Goal: Information Seeking & Learning: Learn about a topic

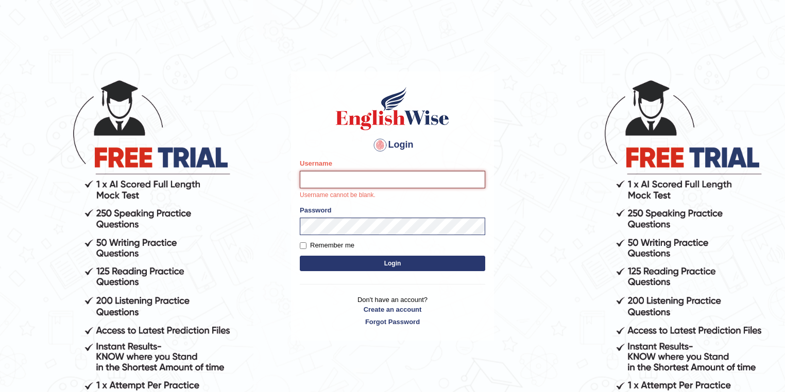
click at [303, 185] on input "Username" at bounding box center [392, 180] width 185 height 18
drag, startPoint x: 0, startPoint y: 0, endPoint x: 303, endPoint y: 185, distance: 355.4
click at [303, 185] on input "Username" at bounding box center [392, 180] width 185 height 18
type input "Rajpradip"
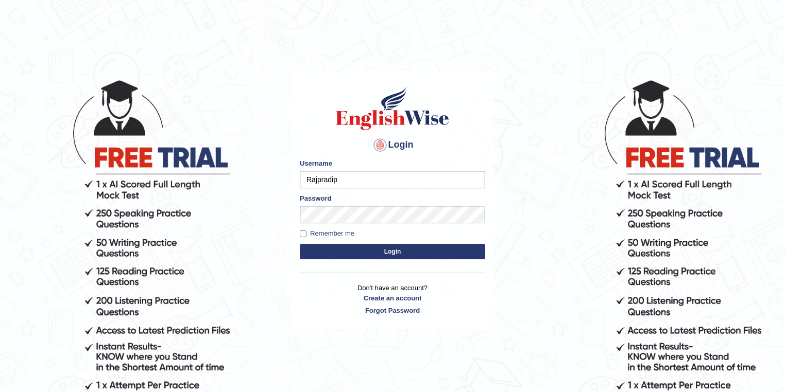
click at [385, 250] on button "Login" at bounding box center [392, 251] width 185 height 15
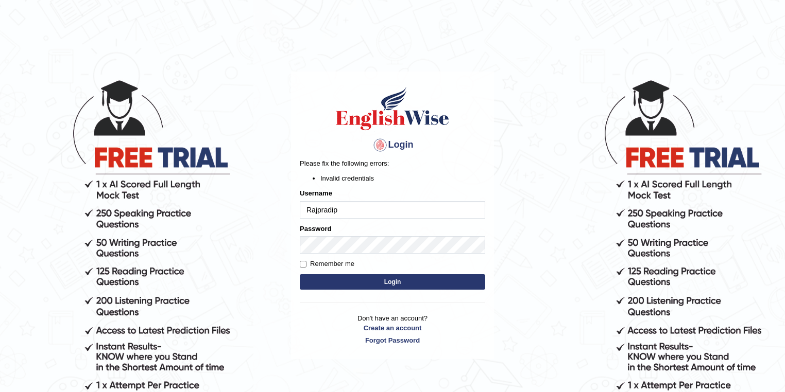
click at [387, 278] on button "Login" at bounding box center [392, 281] width 185 height 15
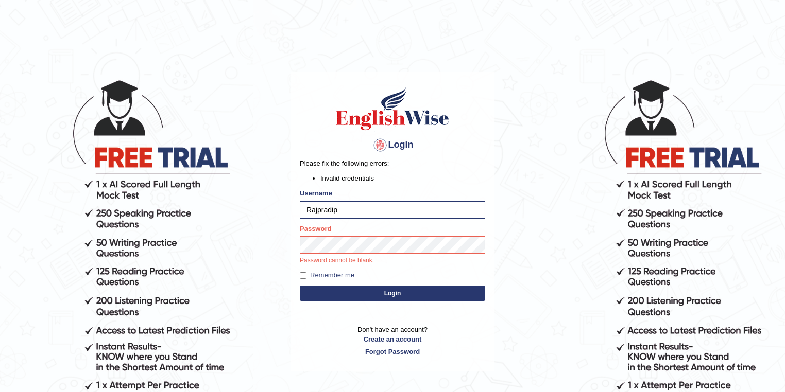
click at [399, 296] on button "Login" at bounding box center [392, 293] width 185 height 15
click at [338, 209] on input "Rajpradip" at bounding box center [392, 210] width 185 height 18
type input "Rajpradip"
click at [398, 296] on button "Login" at bounding box center [392, 293] width 185 height 15
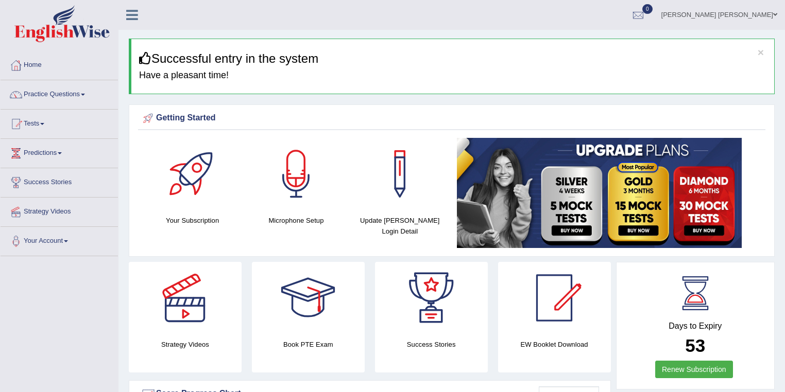
click at [39, 64] on link "Home" at bounding box center [59, 64] width 117 height 26
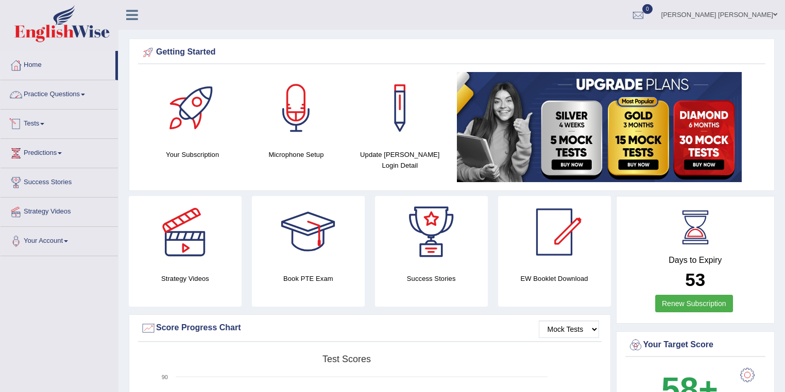
click at [63, 95] on link "Practice Questions" at bounding box center [59, 93] width 117 height 26
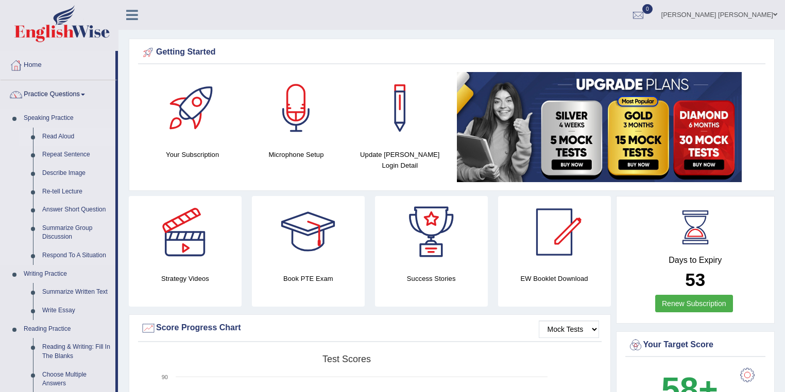
click at [69, 136] on link "Read Aloud" at bounding box center [77, 137] width 78 height 19
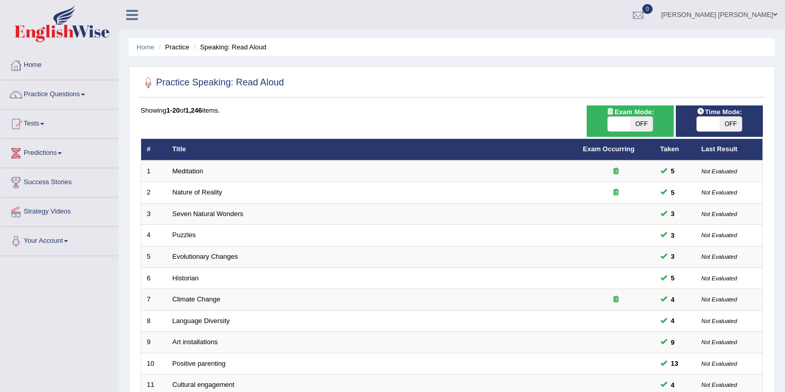
scroll to position [247, 0]
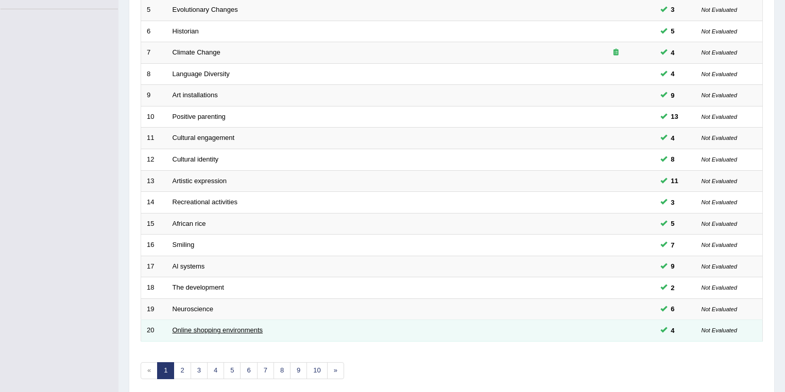
click at [196, 330] on link "Online shopping environments" at bounding box center [217, 330] width 91 height 8
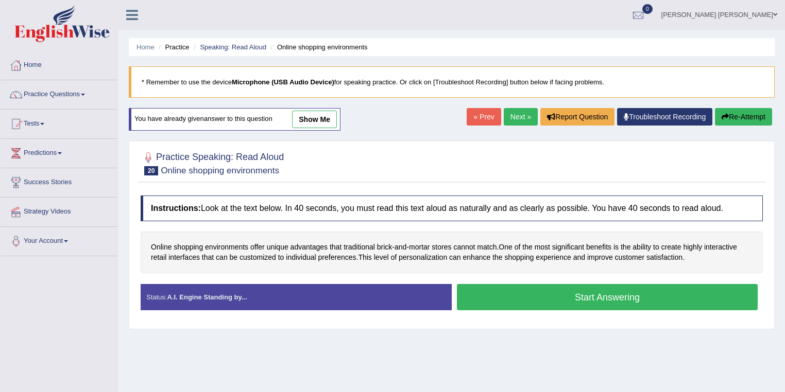
click at [617, 298] on button "Start Answering" at bounding box center [607, 297] width 301 height 26
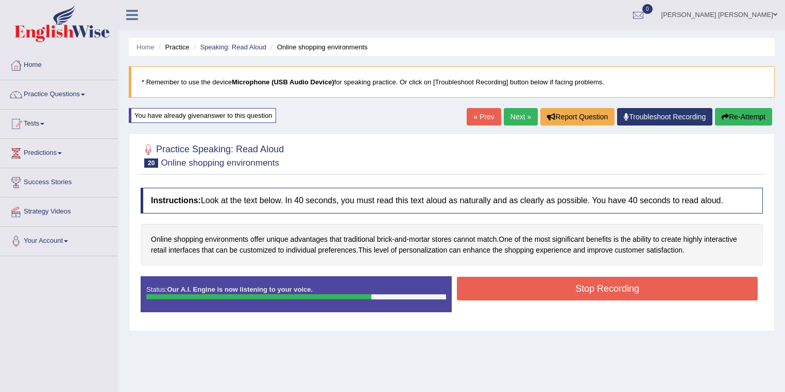
click at [623, 287] on button "Stop Recording" at bounding box center [607, 289] width 301 height 24
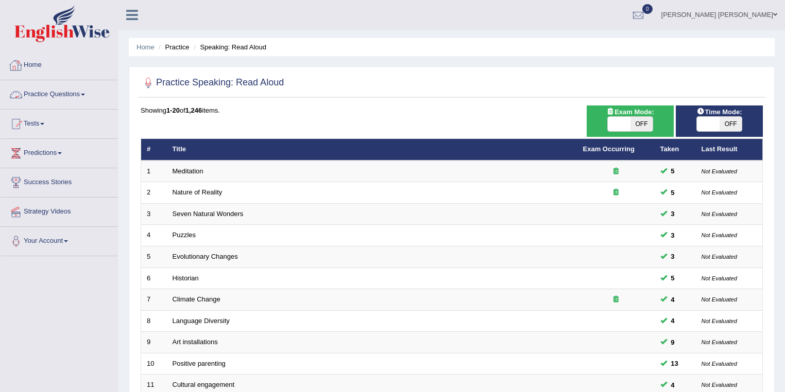
click at [70, 93] on link "Practice Questions" at bounding box center [59, 93] width 117 height 26
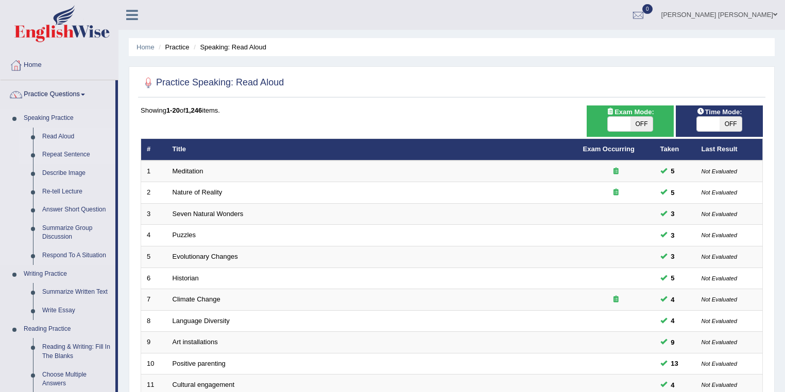
click at [67, 154] on link "Repeat Sentence" at bounding box center [77, 155] width 78 height 19
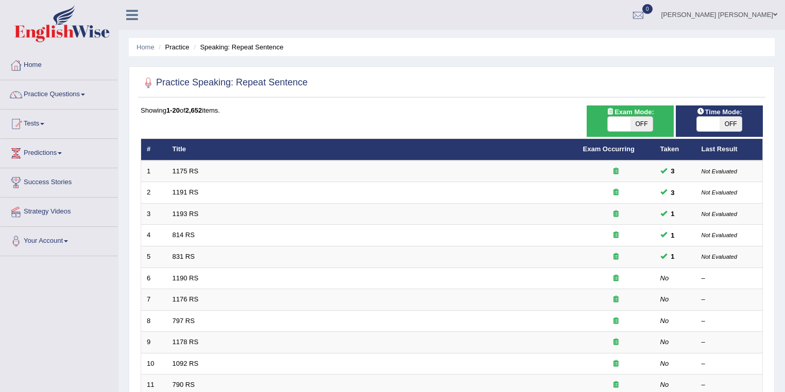
click at [53, 95] on link "Practice Questions" at bounding box center [59, 93] width 117 height 26
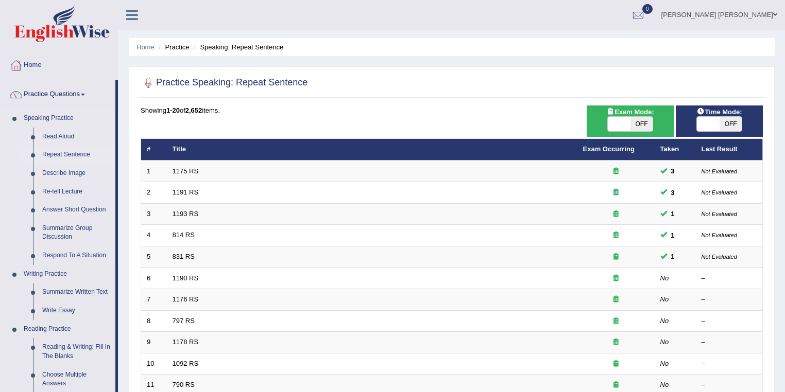
click at [67, 156] on link "Repeat Sentence" at bounding box center [77, 155] width 78 height 19
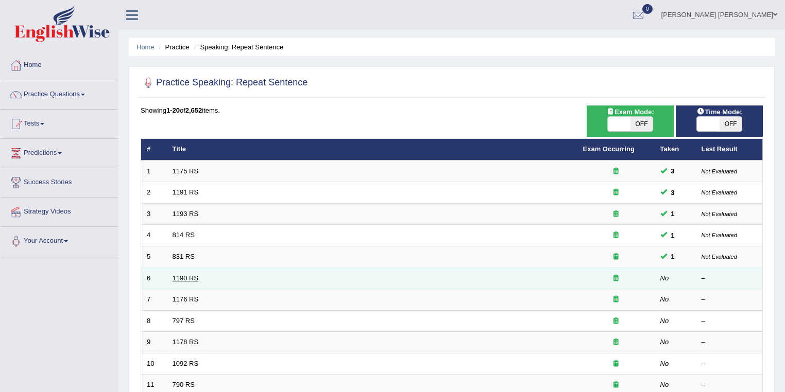
click at [182, 276] on link "1190 RS" at bounding box center [185, 278] width 26 height 8
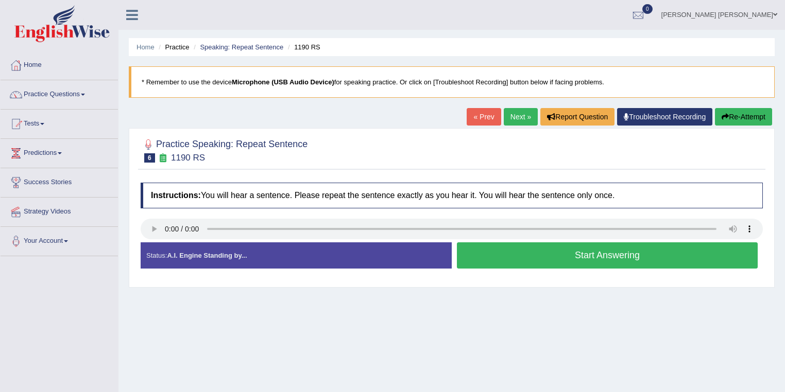
click at [616, 255] on button "Start Answering" at bounding box center [607, 256] width 301 height 26
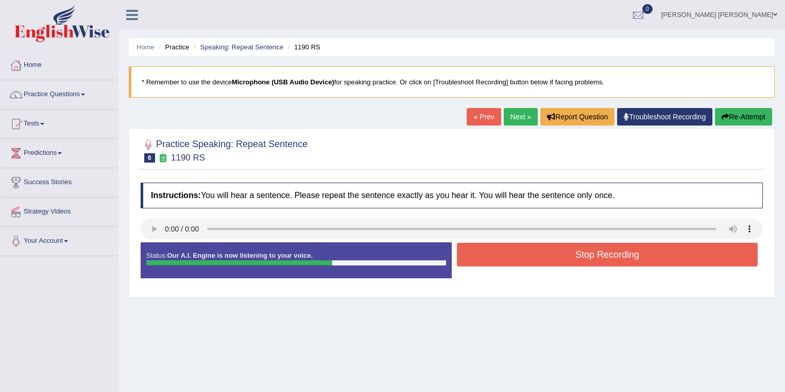
click at [616, 255] on button "Stop Recording" at bounding box center [607, 255] width 301 height 24
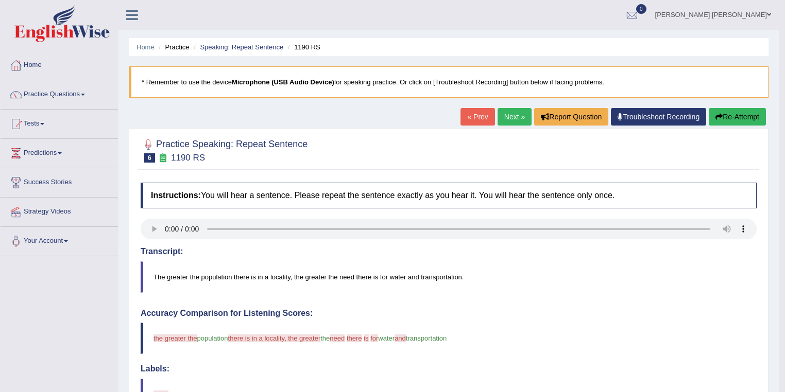
click at [520, 119] on link "Next »" at bounding box center [514, 117] width 34 height 18
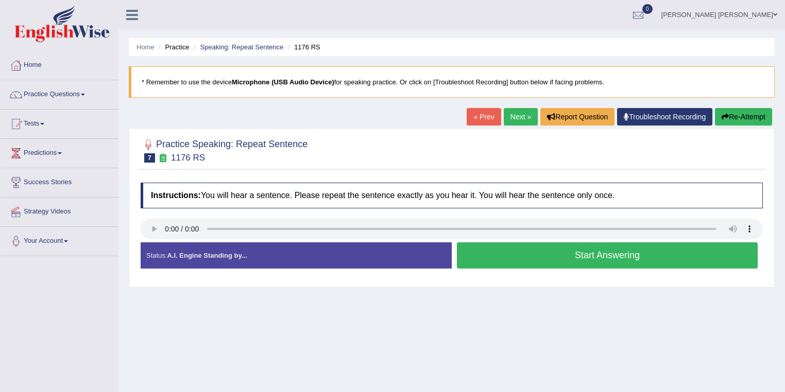
click at [682, 272] on div "Status: A.I. Engine Standing by... Start Answering Stop Recording" at bounding box center [452, 261] width 622 height 37
click at [638, 251] on button "Start Answering" at bounding box center [607, 256] width 301 height 26
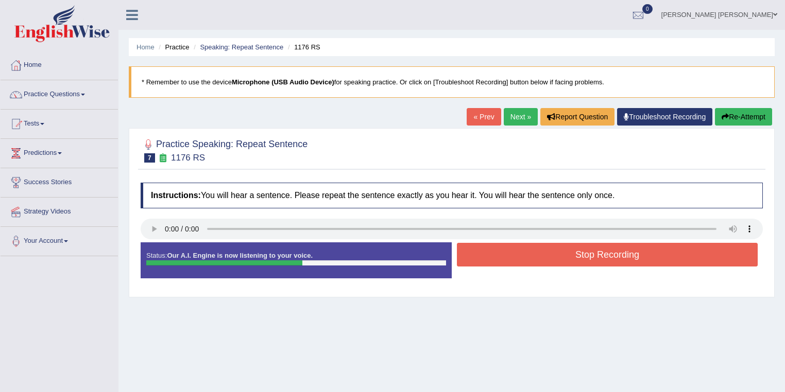
click at [638, 252] on button "Stop Recording" at bounding box center [607, 255] width 301 height 24
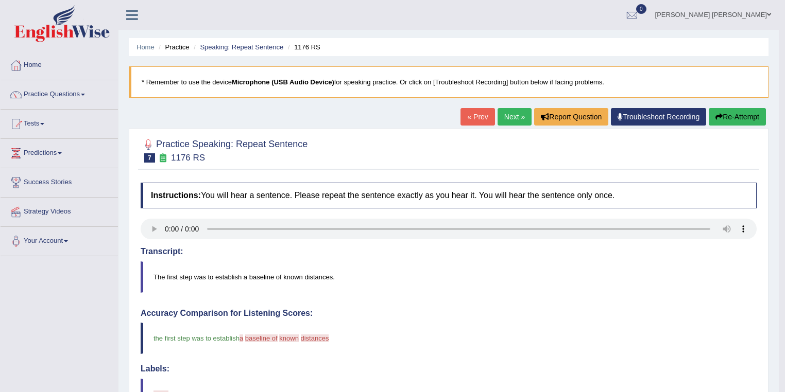
click at [511, 114] on link "Next »" at bounding box center [514, 117] width 34 height 18
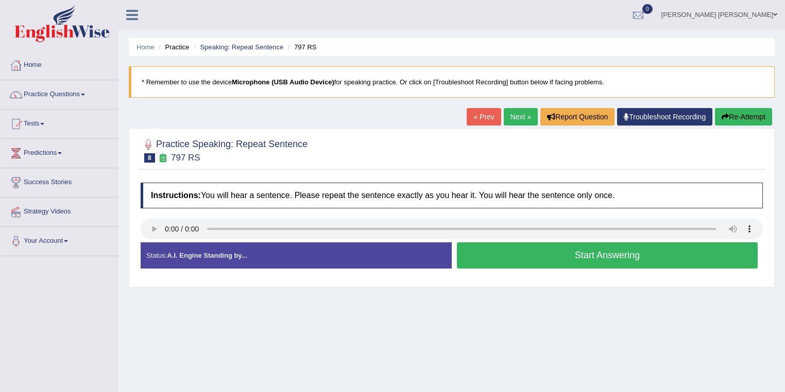
click at [638, 257] on button "Start Answering" at bounding box center [607, 256] width 301 height 26
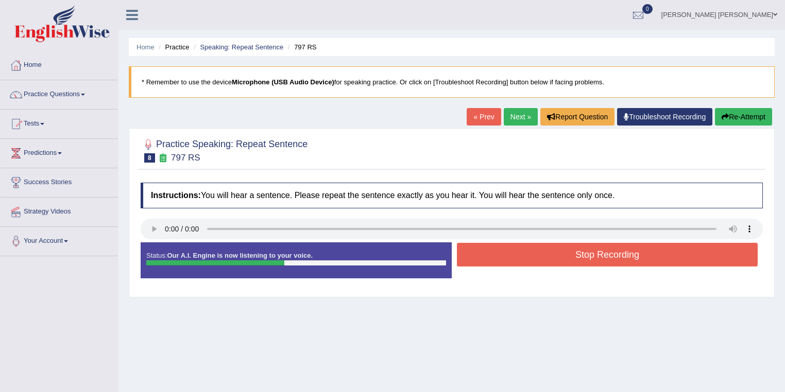
click at [638, 257] on button "Stop Recording" at bounding box center [607, 255] width 301 height 24
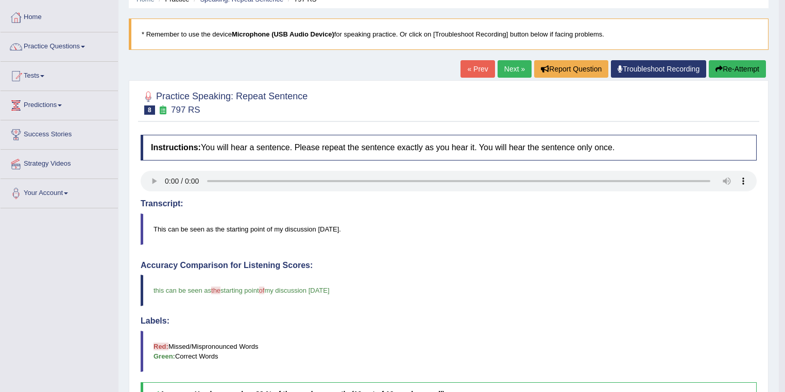
scroll to position [13, 0]
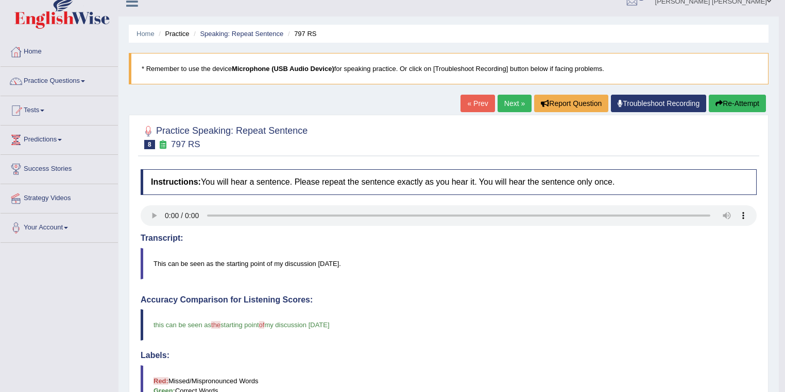
click at [513, 106] on link "Next »" at bounding box center [514, 104] width 34 height 18
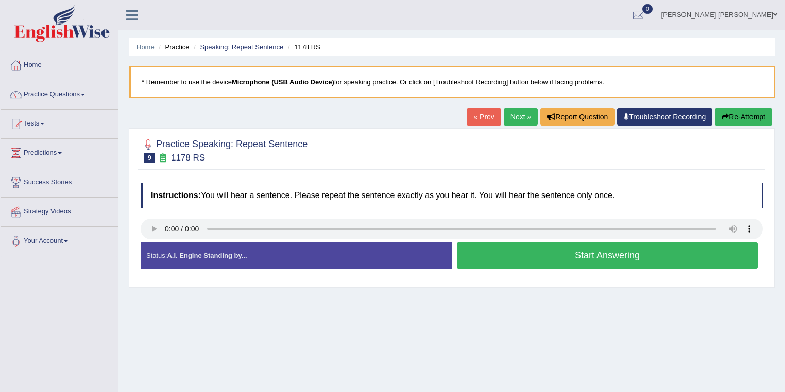
click at [619, 252] on button "Start Answering" at bounding box center [607, 256] width 301 height 26
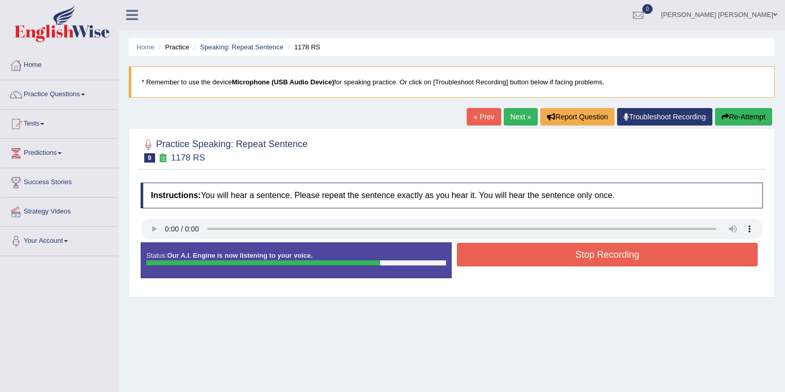
click at [619, 252] on button "Stop Recording" at bounding box center [607, 255] width 301 height 24
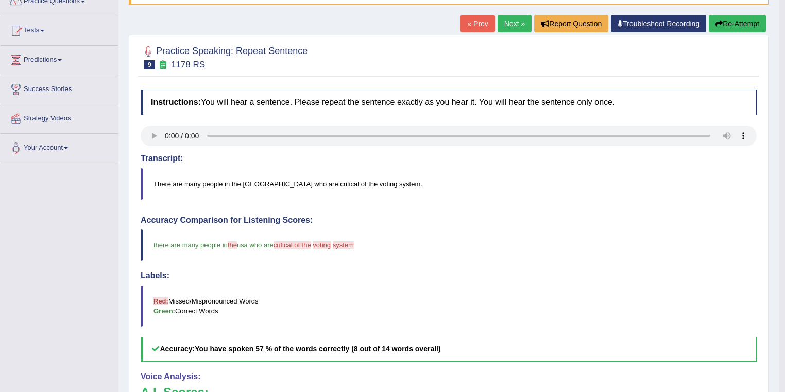
scroll to position [82, 0]
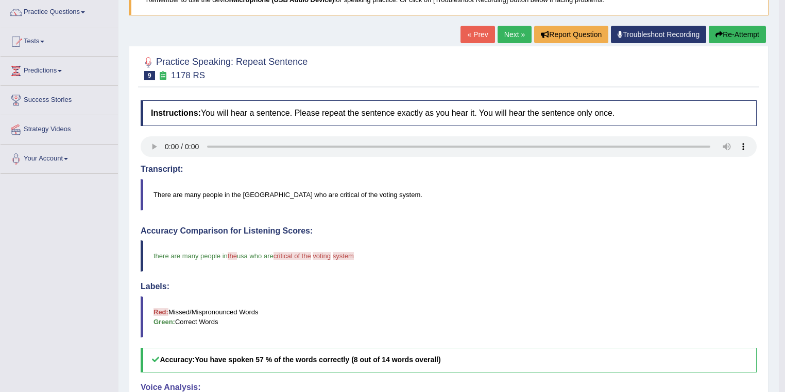
click at [510, 32] on link "Next »" at bounding box center [514, 35] width 34 height 18
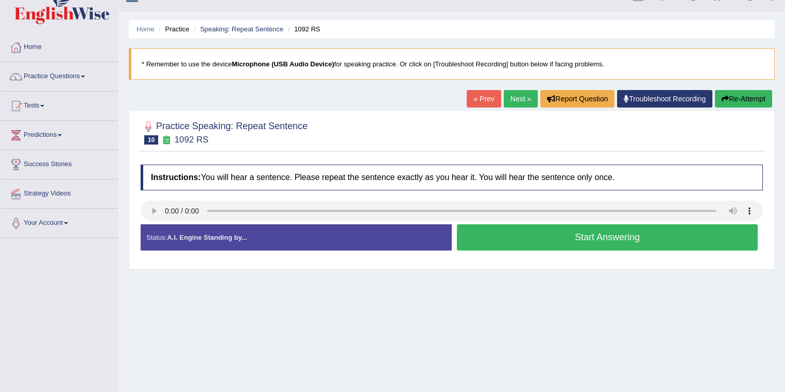
scroll to position [20, 0]
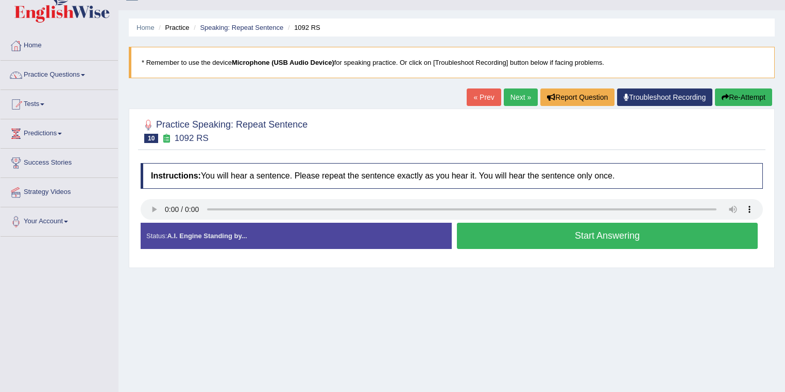
click at [623, 239] on button "Start Answering" at bounding box center [607, 236] width 301 height 26
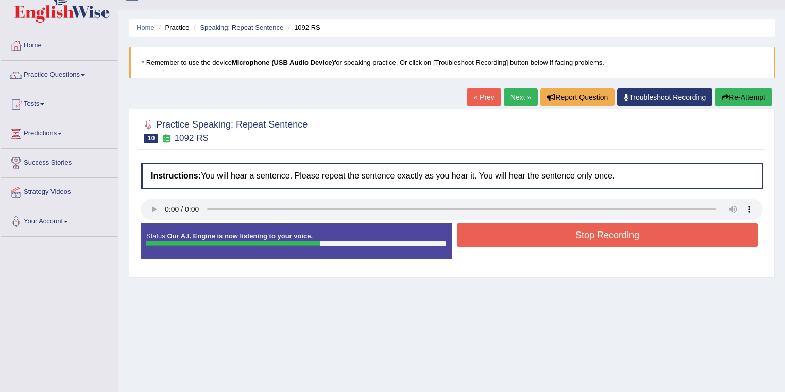
click at [623, 239] on button "Stop Recording" at bounding box center [607, 235] width 301 height 24
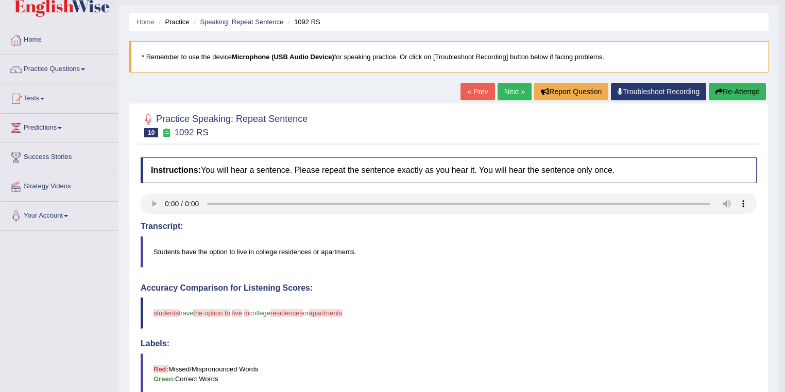
scroll to position [13, 0]
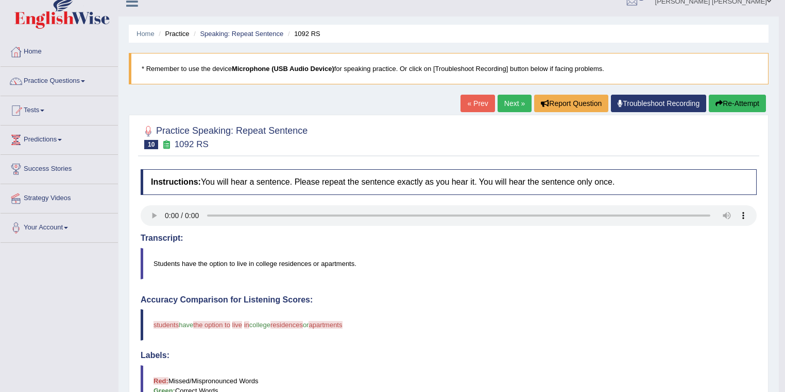
click at [503, 105] on link "Next »" at bounding box center [514, 104] width 34 height 18
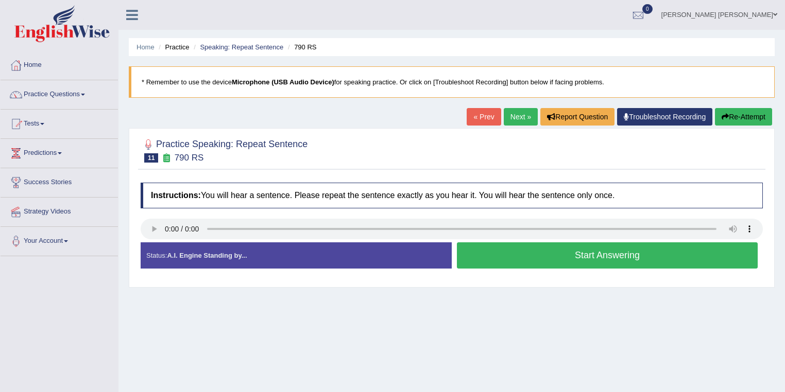
click at [617, 258] on button "Start Answering" at bounding box center [607, 256] width 301 height 26
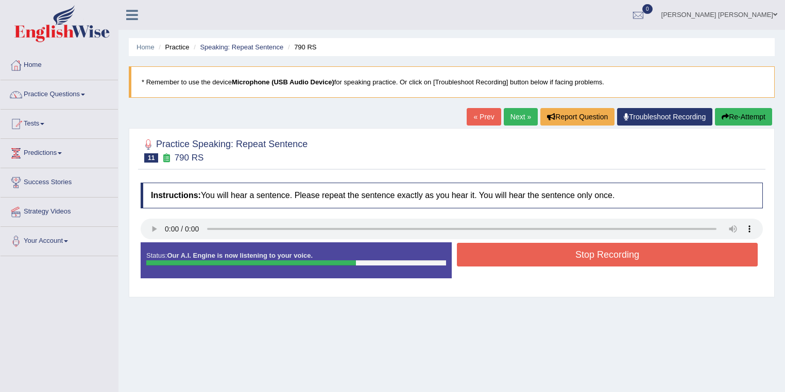
click at [617, 258] on button "Stop Recording" at bounding box center [607, 255] width 301 height 24
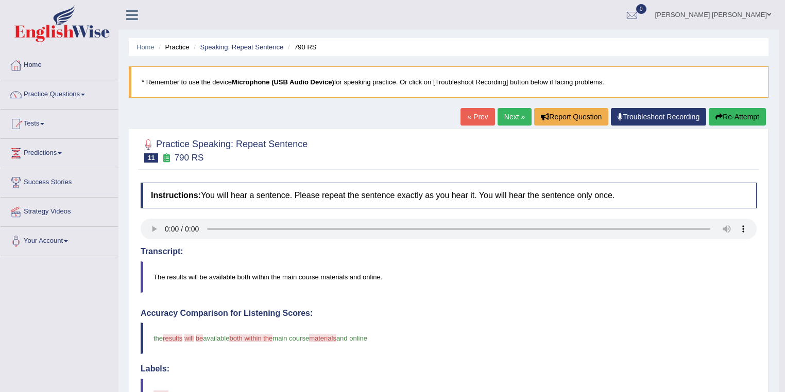
click at [507, 119] on link "Next »" at bounding box center [514, 117] width 34 height 18
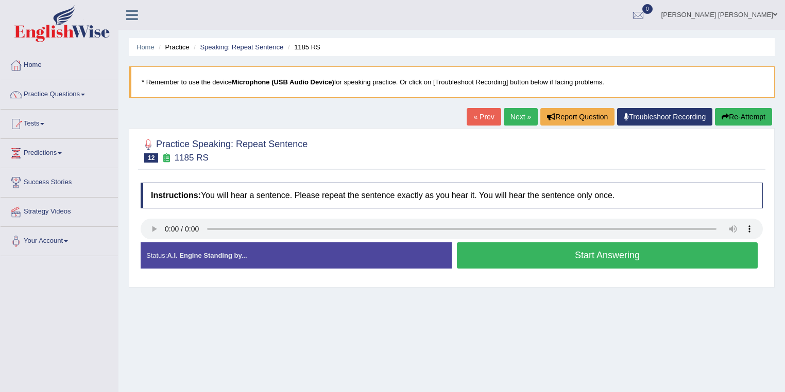
click at [618, 257] on button "Start Answering" at bounding box center [607, 256] width 301 height 26
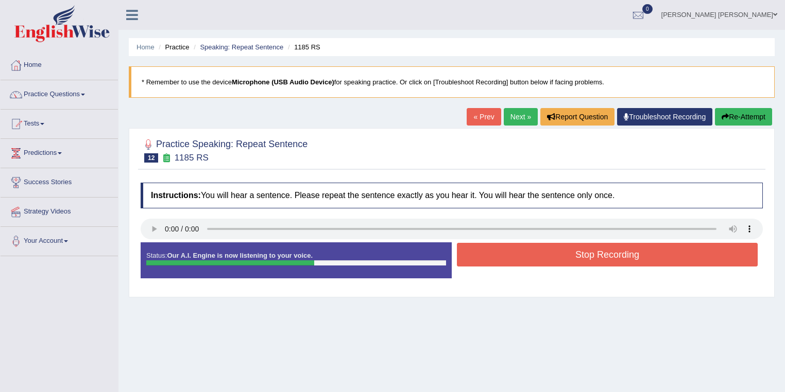
click at [612, 255] on button "Stop Recording" at bounding box center [607, 255] width 301 height 24
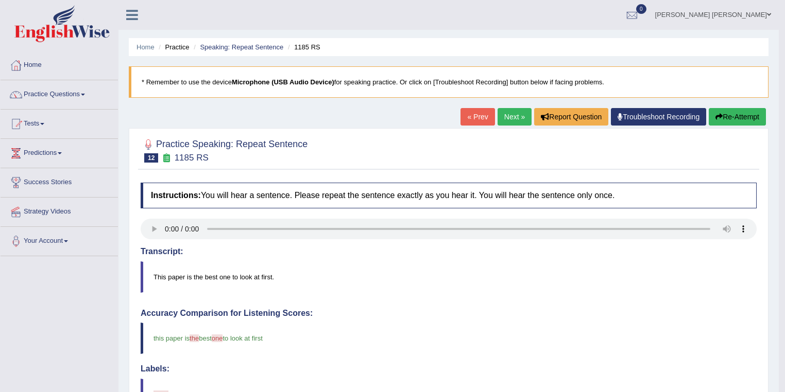
click at [508, 114] on link "Next »" at bounding box center [514, 117] width 34 height 18
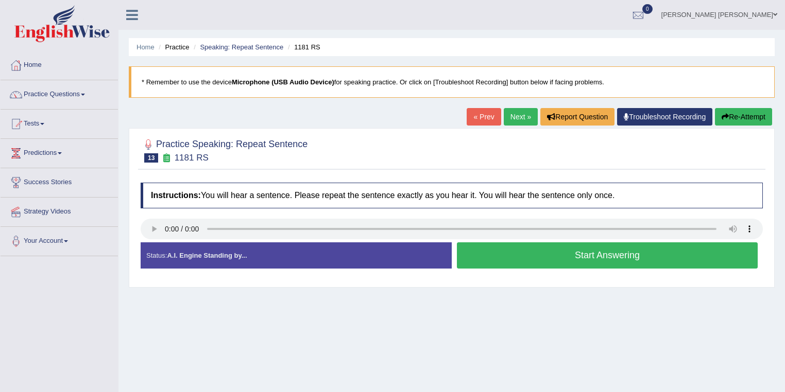
click at [604, 250] on button "Start Answering" at bounding box center [607, 256] width 301 height 26
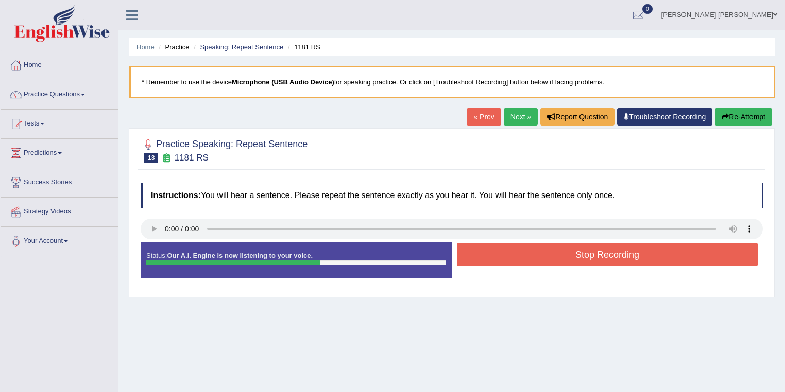
click at [607, 250] on button "Stop Recording" at bounding box center [607, 255] width 301 height 24
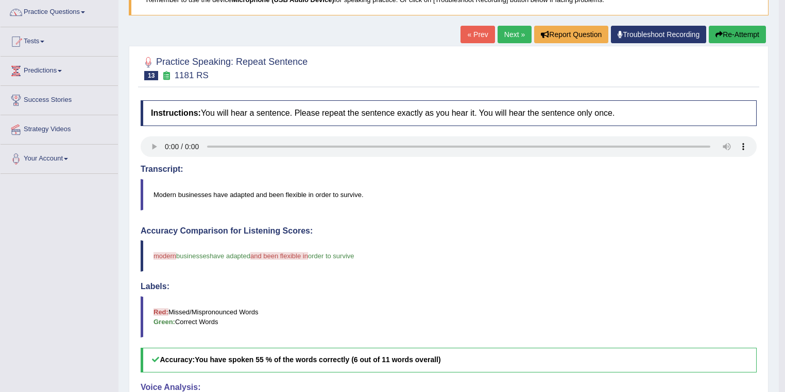
scroll to position [41, 0]
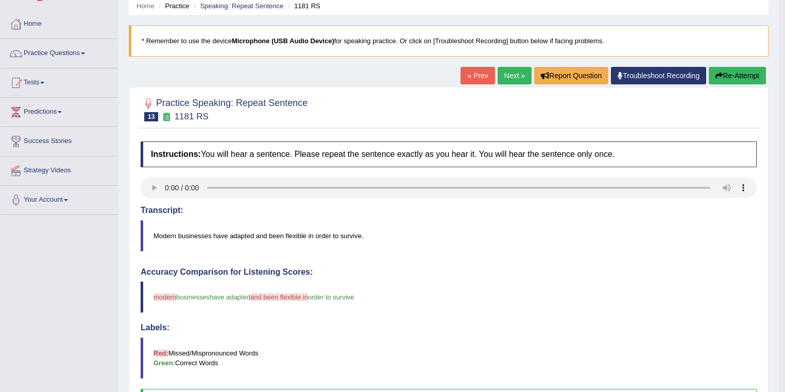
click at [508, 75] on link "Next »" at bounding box center [514, 76] width 34 height 18
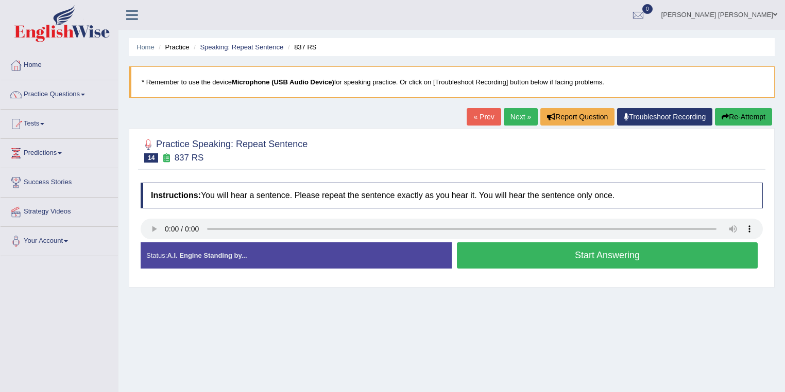
click at [585, 256] on button "Start Answering" at bounding box center [607, 256] width 301 height 26
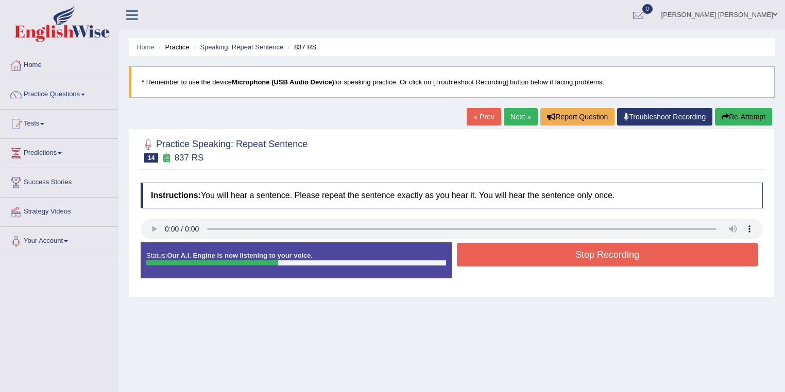
click at [584, 262] on button "Stop Recording" at bounding box center [607, 255] width 301 height 24
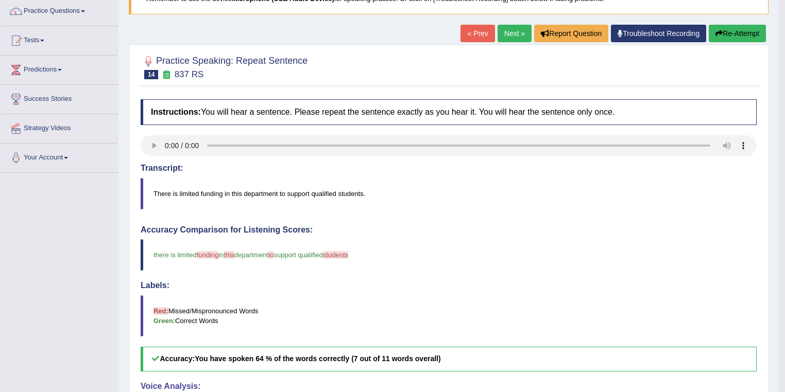
scroll to position [82, 0]
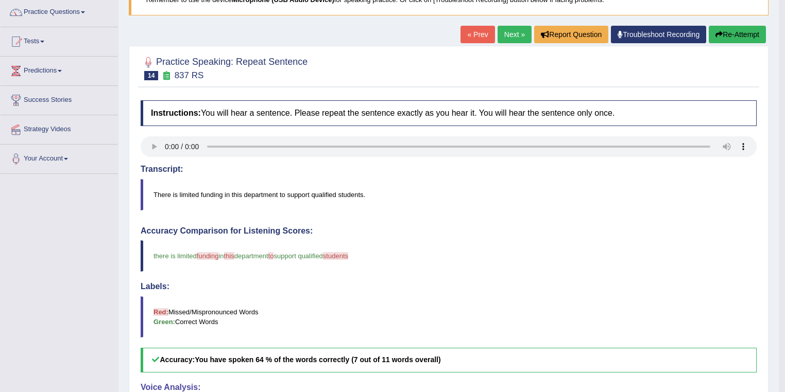
click at [510, 33] on link "Next »" at bounding box center [514, 35] width 34 height 18
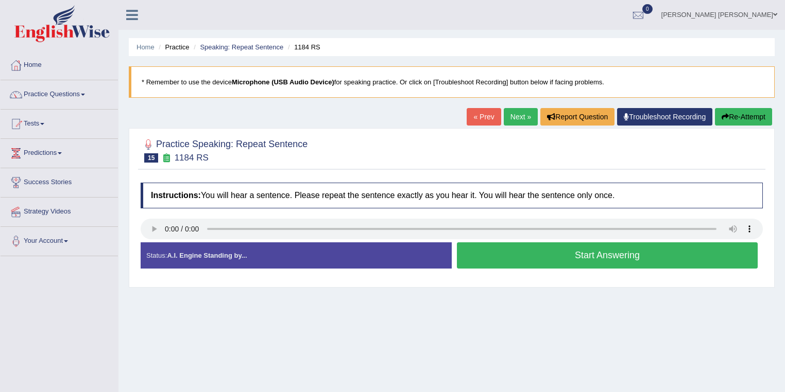
click at [200, 263] on div "Status: A.I. Engine Standing by..." at bounding box center [296, 256] width 311 height 26
click at [592, 259] on button "Start Answering" at bounding box center [607, 256] width 301 height 26
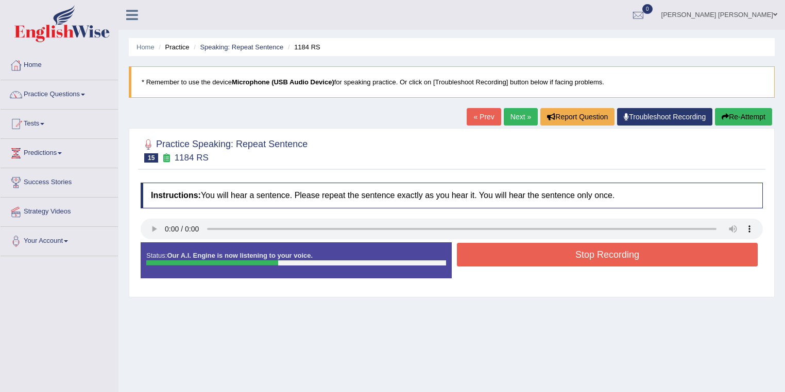
click at [591, 259] on button "Stop Recording" at bounding box center [607, 255] width 301 height 24
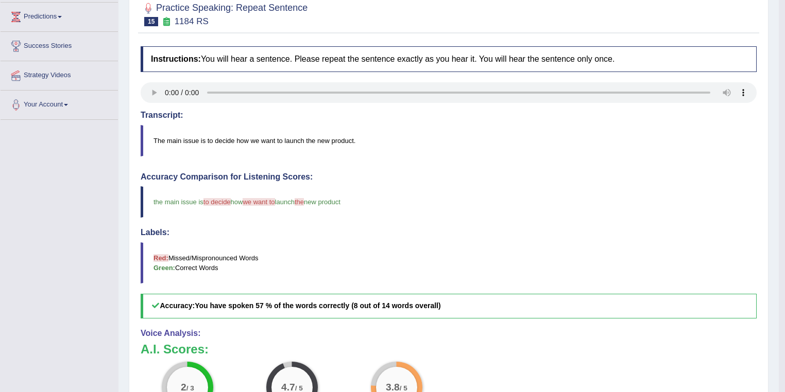
scroll to position [82, 0]
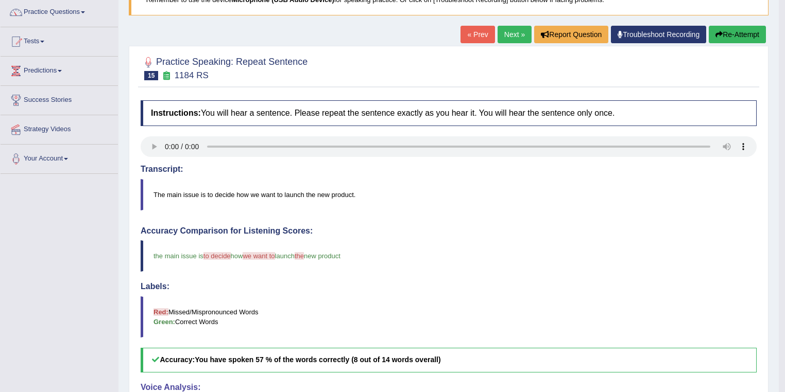
click at [513, 31] on link "Next »" at bounding box center [514, 35] width 34 height 18
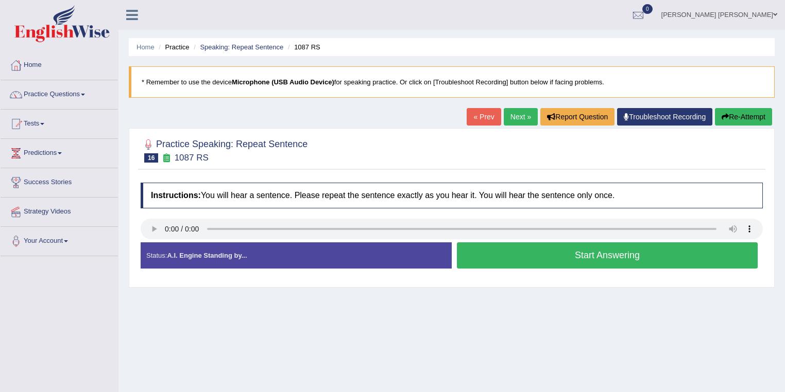
click at [597, 252] on button "Start Answering" at bounding box center [607, 256] width 301 height 26
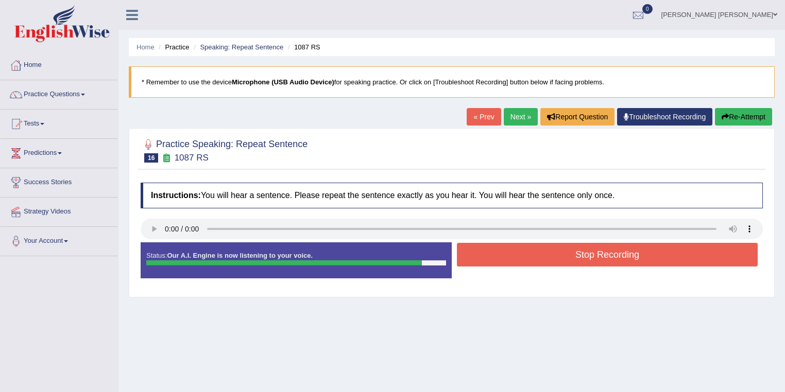
click at [602, 253] on button "Stop Recording" at bounding box center [607, 255] width 301 height 24
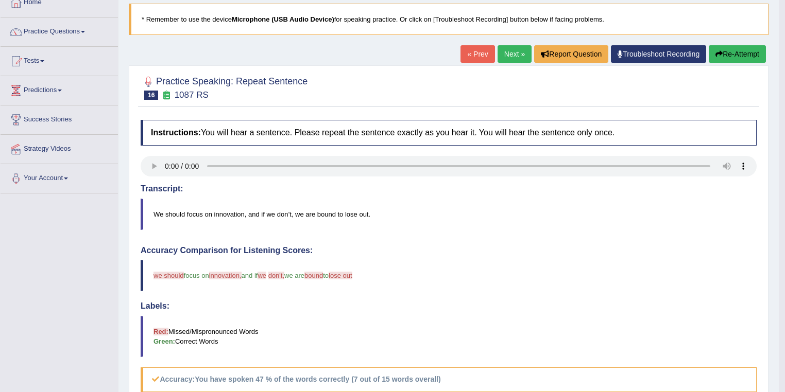
scroll to position [41, 0]
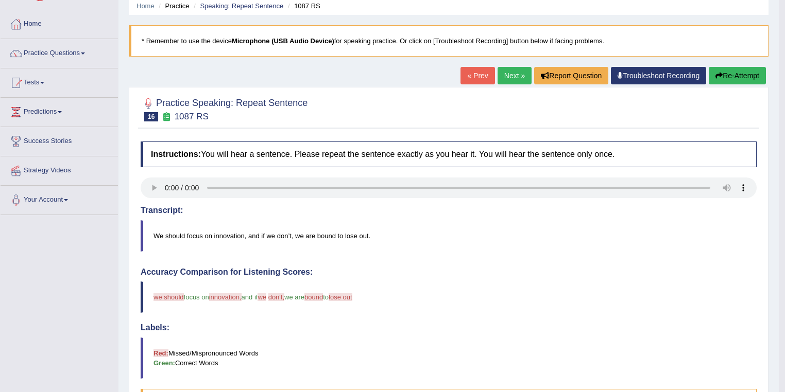
click at [479, 76] on link "« Prev" at bounding box center [477, 76] width 34 height 18
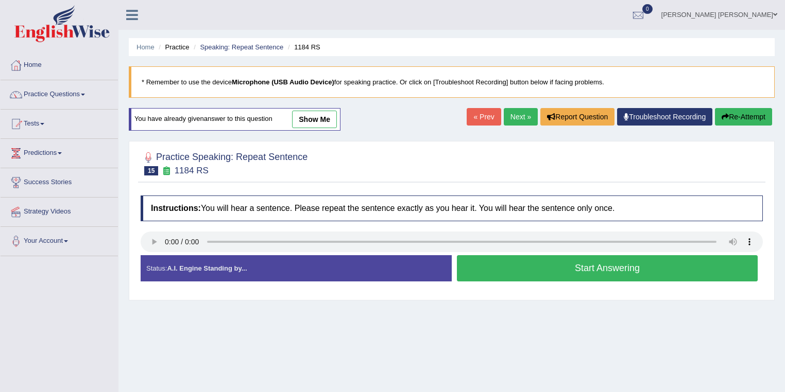
click at [512, 115] on link "Next »" at bounding box center [521, 117] width 34 height 18
click at [511, 113] on link "Next »" at bounding box center [521, 117] width 34 height 18
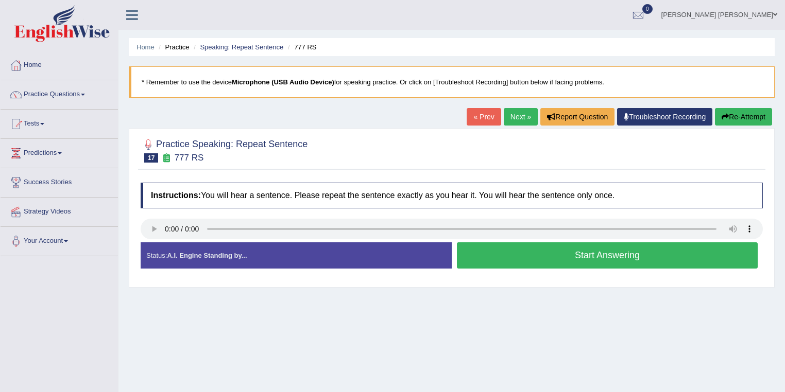
click at [599, 257] on button "Start Answering" at bounding box center [607, 256] width 301 height 26
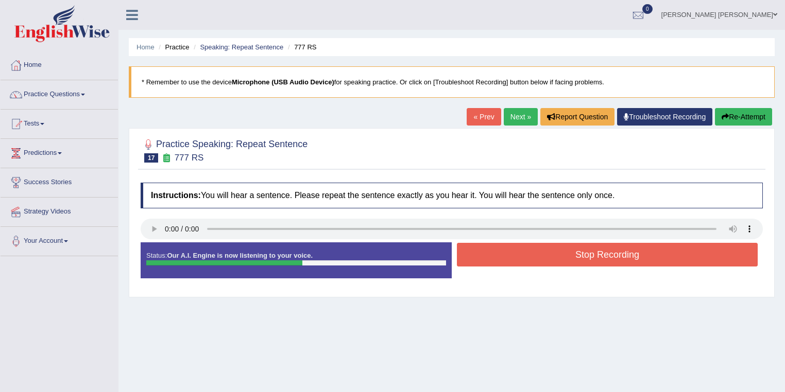
click at [598, 257] on button "Stop Recording" at bounding box center [607, 255] width 301 height 24
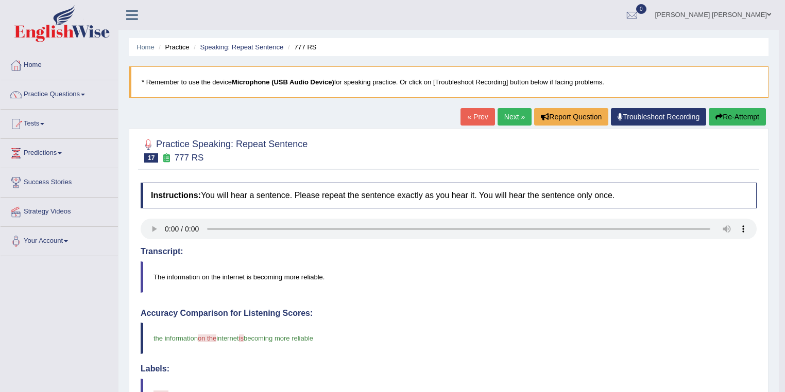
click at [767, 13] on span at bounding box center [769, 14] width 4 height 7
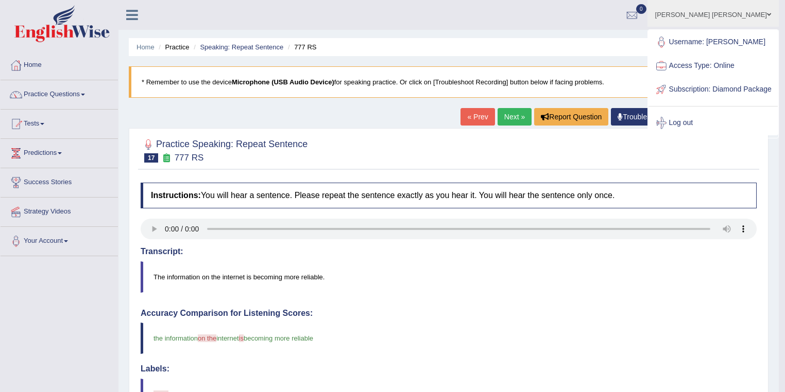
click at [702, 132] on link "Log out" at bounding box center [712, 123] width 129 height 24
